Goal: Find contact information

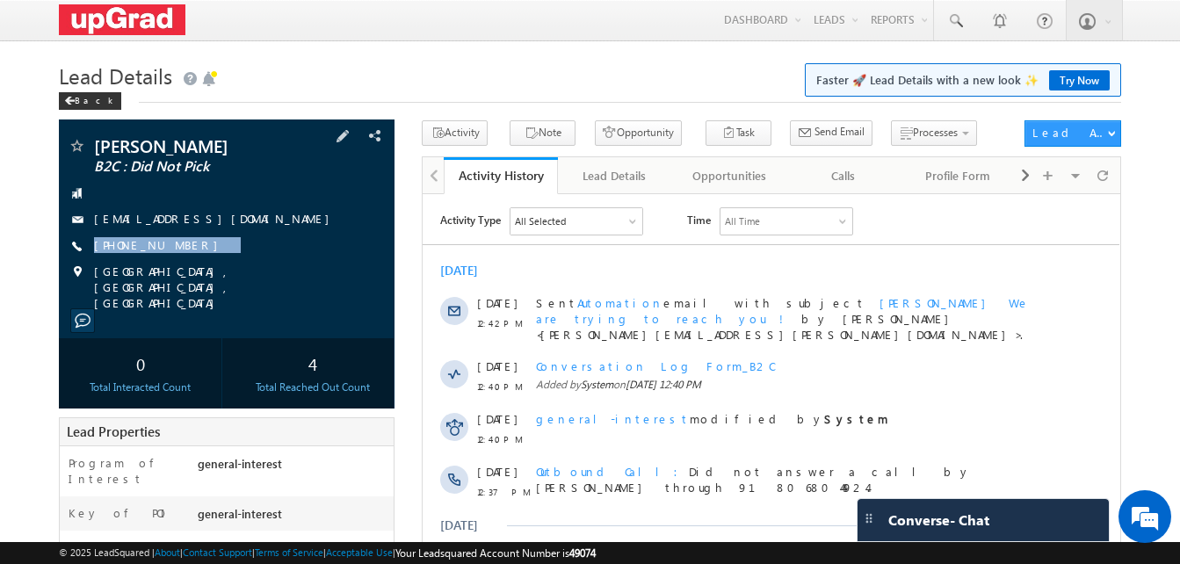
copy div "[PHONE_NUMBER]"
drag, startPoint x: 196, startPoint y: 243, endPoint x: 176, endPoint y: 260, distance: 26.8
click at [176, 260] on div "[PERSON_NAME] B2C : Did Not Pick [EMAIL_ADDRESS][DOMAIN_NAME] [PHONE_NUMBER]" at bounding box center [227, 224] width 318 height 174
drag, startPoint x: 176, startPoint y: 260, endPoint x: 329, endPoint y: 332, distance: 169.1
click at [340, 347] on div "4" at bounding box center [313, 363] width 154 height 33
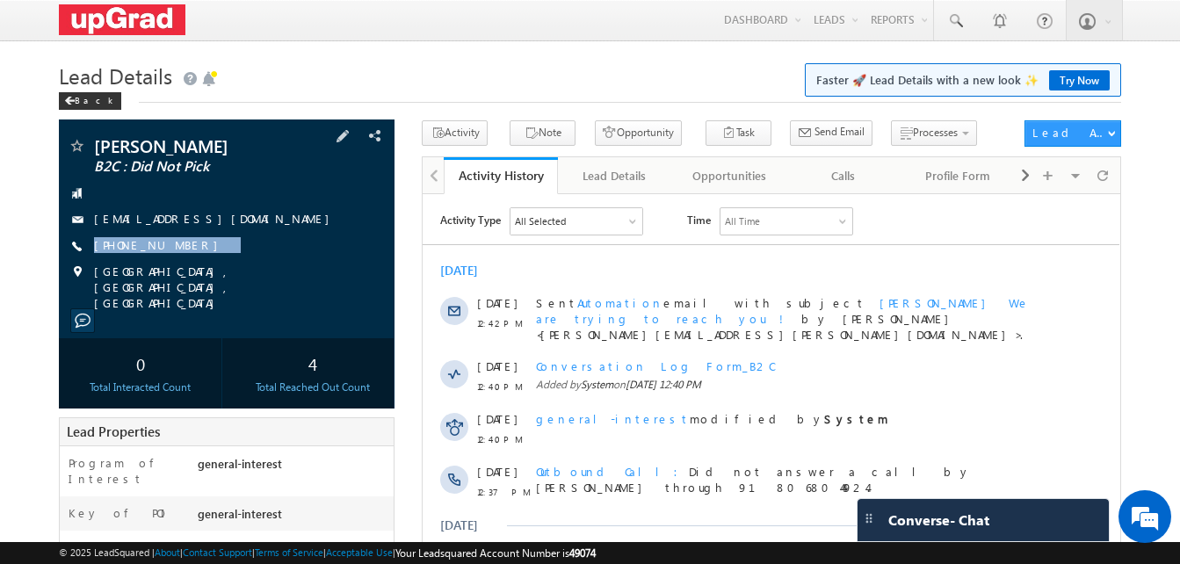
drag, startPoint x: 214, startPoint y: 248, endPoint x: 186, endPoint y: 258, distance: 29.2
click at [186, 258] on div "[PERSON_NAME] B2C : Did Not Pick [EMAIL_ADDRESS][DOMAIN_NAME] [PHONE_NUMBER]" at bounding box center [227, 224] width 318 height 174
copy div "[PHONE_NUMBER]"
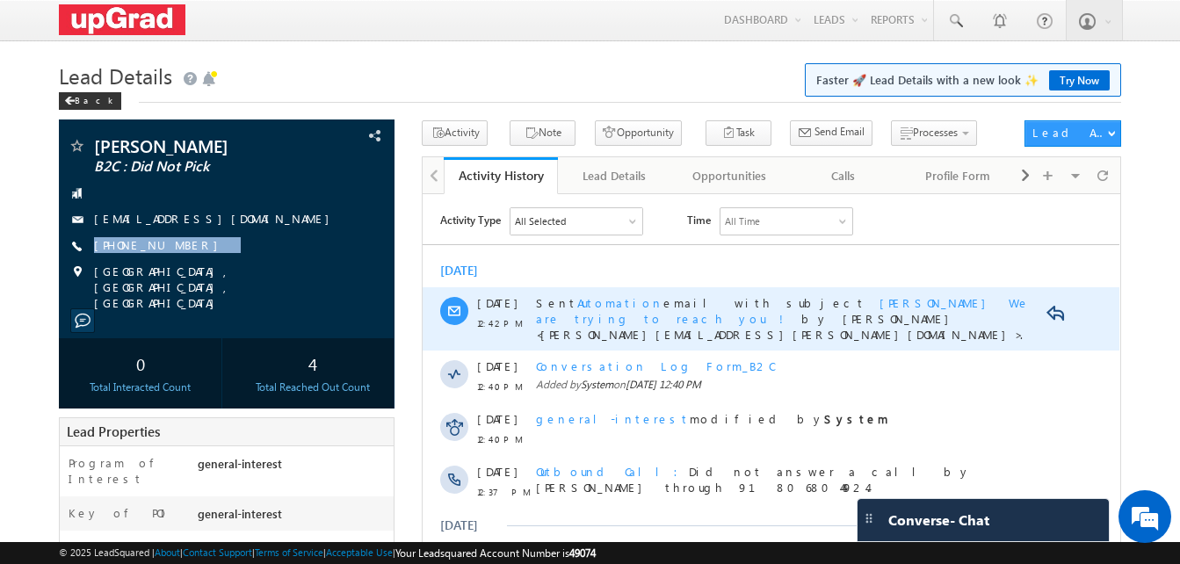
scroll to position [431, 0]
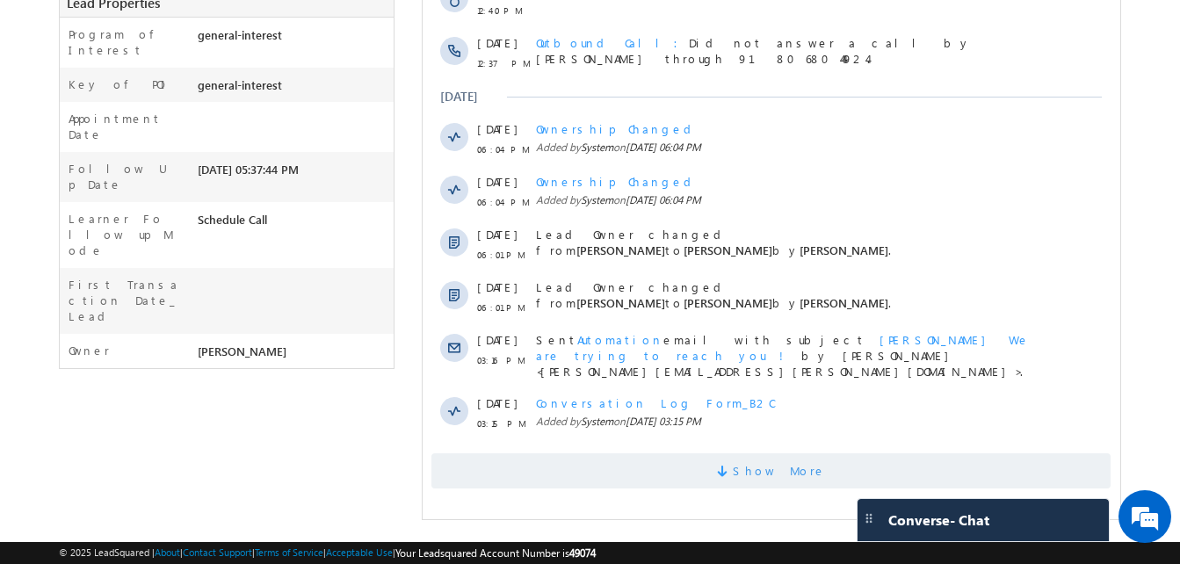
click at [757, 454] on span "Show More" at bounding box center [779, 471] width 93 height 35
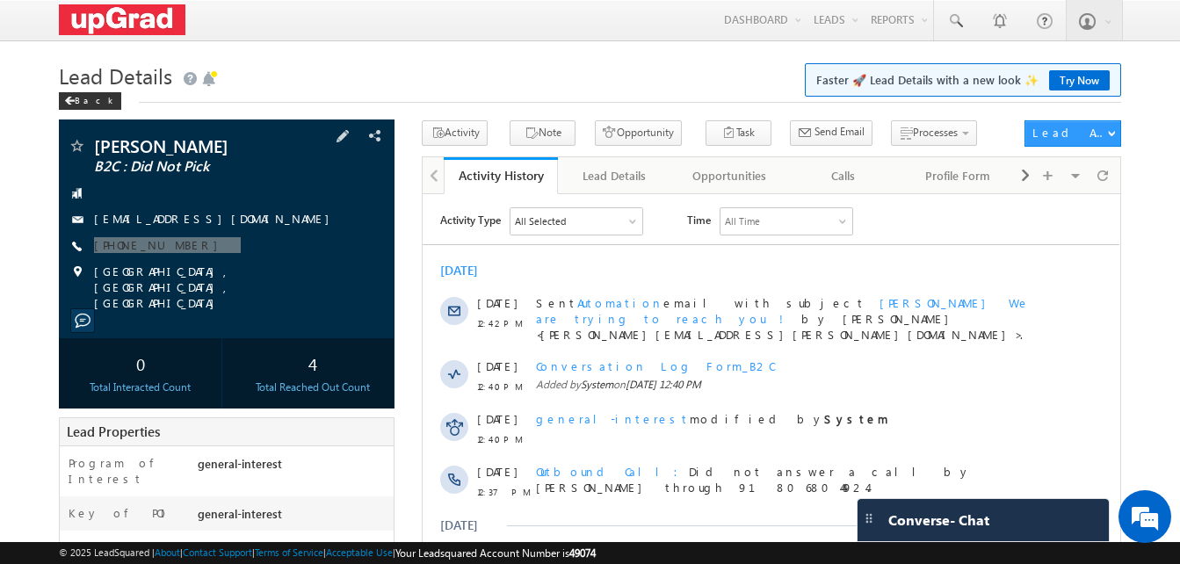
scroll to position [0, 0]
click at [217, 241] on div "[PHONE_NUMBER]" at bounding box center [227, 246] width 318 height 18
drag, startPoint x: 220, startPoint y: 241, endPoint x: 185, endPoint y: 261, distance: 39.8
click at [185, 261] on div "[PERSON_NAME] B2C : Did Not Pick [EMAIL_ADDRESS][DOMAIN_NAME] [PHONE_NUMBER]" at bounding box center [227, 224] width 318 height 174
copy div "[PHONE_NUMBER]"
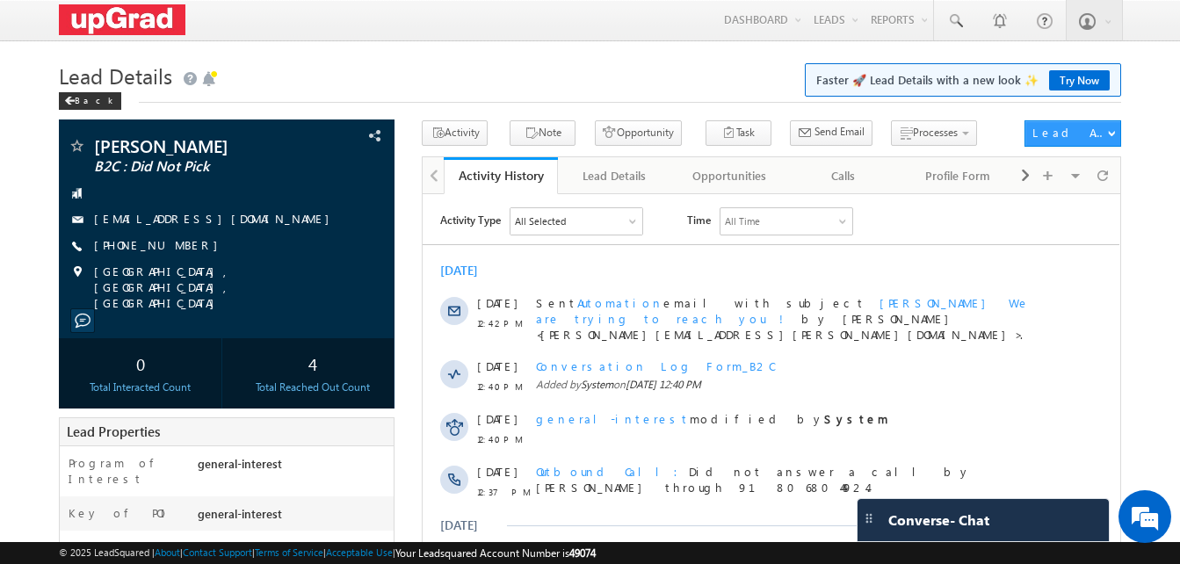
click at [275, 79] on h1 "Lead Details Faster 🚀 Lead Details with a new look ✨ Try Now" at bounding box center [590, 74] width 1063 height 34
click at [149, 247] on link "[PHONE_NUMBER]" at bounding box center [160, 244] width 133 height 15
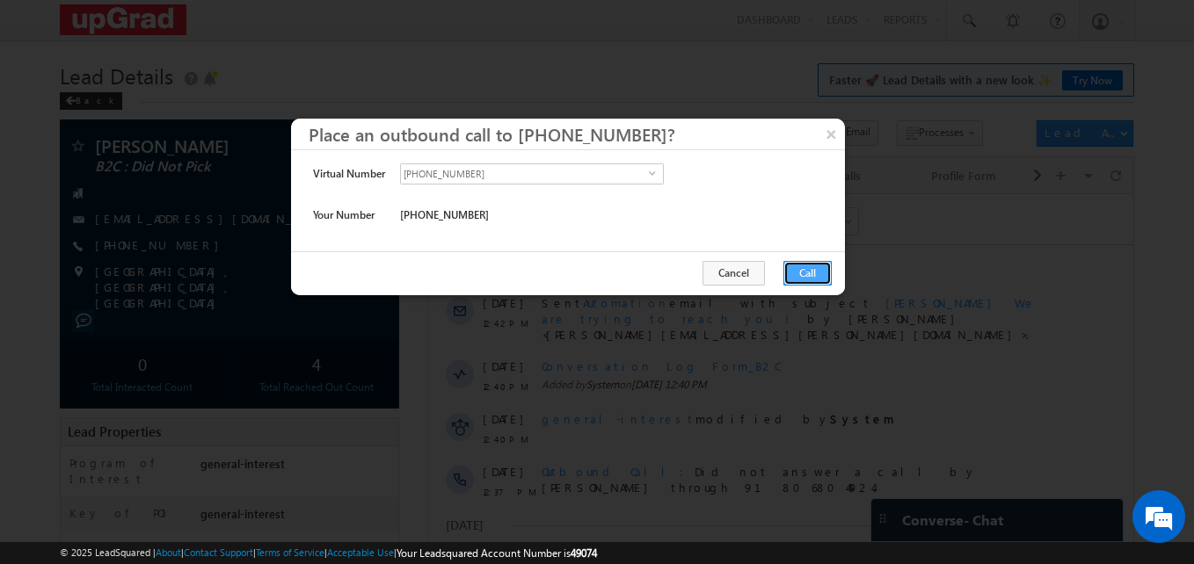
click at [811, 280] on button "Call" at bounding box center [807, 273] width 48 height 25
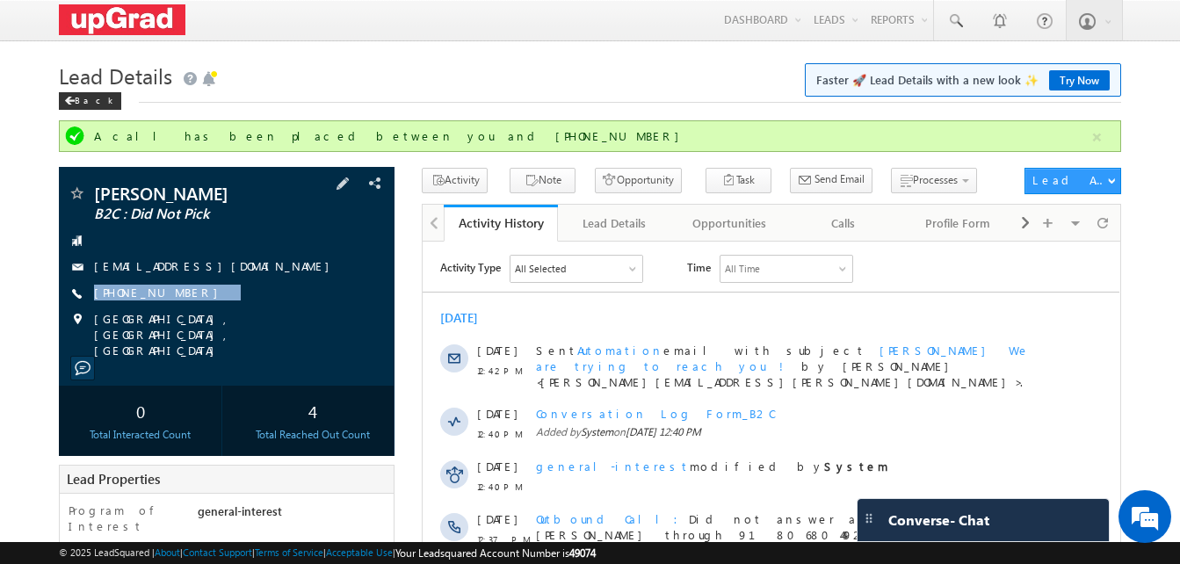
drag, startPoint x: 208, startPoint y: 294, endPoint x: 188, endPoint y: 305, distance: 22.8
click at [188, 305] on div "[PERSON_NAME] B2C : Did Not Pick [EMAIL_ADDRESS][DOMAIN_NAME] [PHONE_NUMBER]" at bounding box center [227, 272] width 318 height 174
copy div "[PHONE_NUMBER]"
